Goal: Navigation & Orientation: Find specific page/section

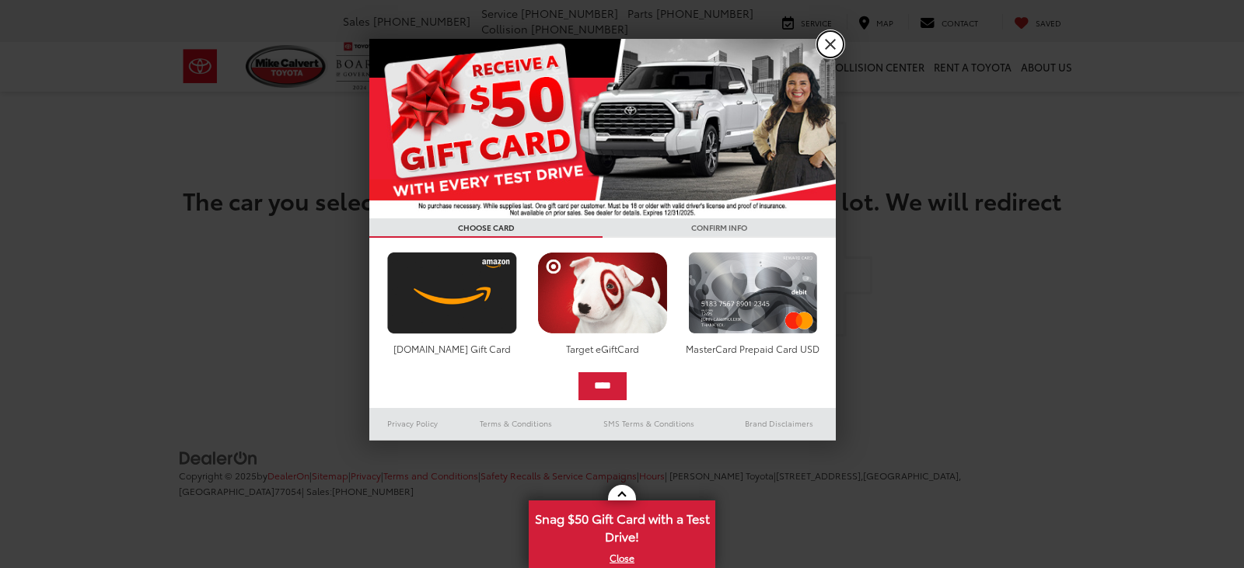
click at [839, 40] on link "X" at bounding box center [830, 44] width 26 height 26
